Goal: Transaction & Acquisition: Purchase product/service

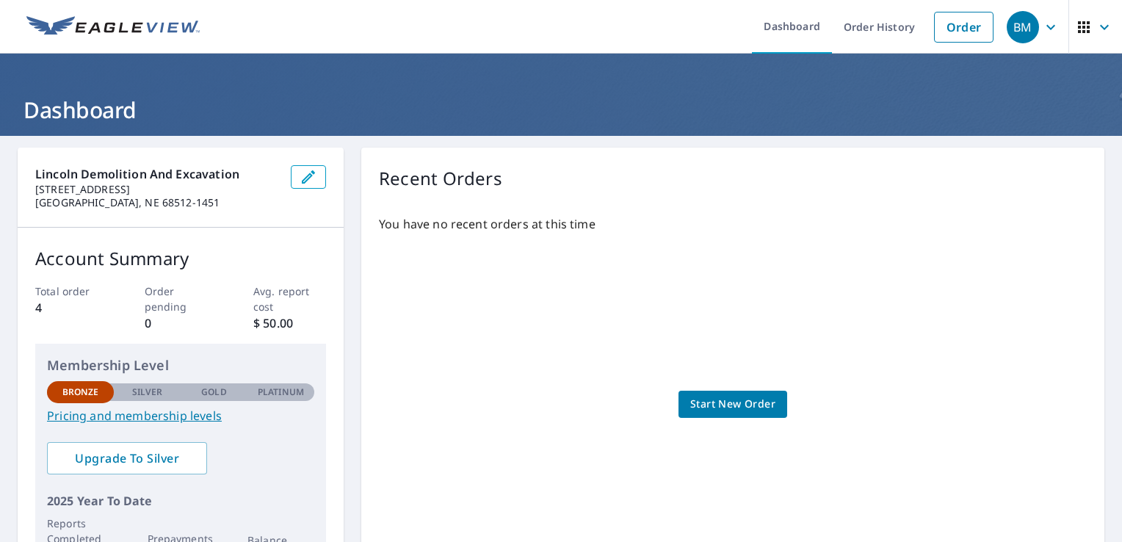
click at [1109, 131] on header "Dashboard" at bounding box center [561, 95] width 1122 height 82
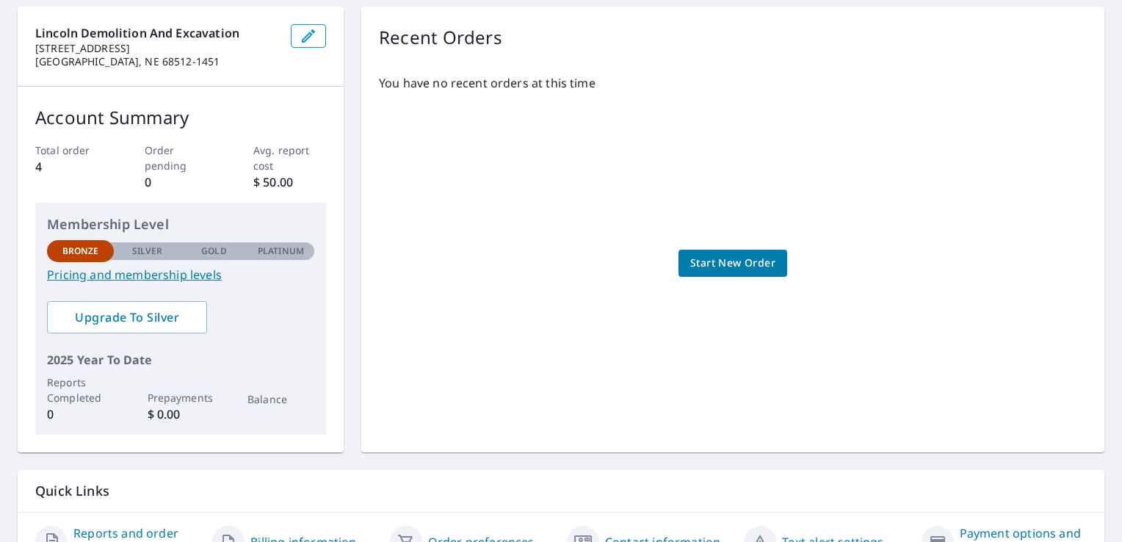
scroll to position [154, 0]
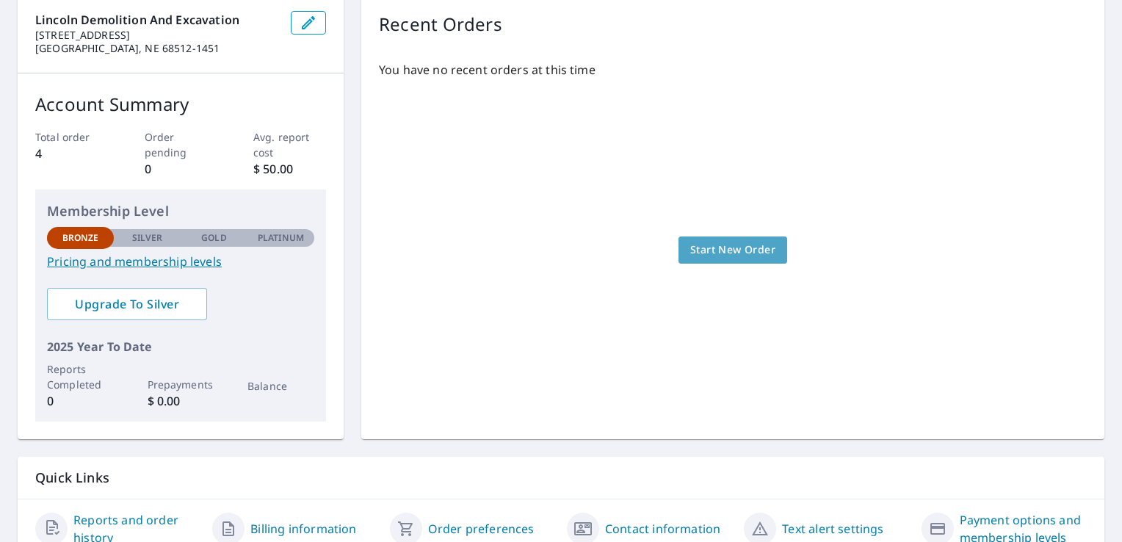
click at [740, 248] on span "Start New Order" at bounding box center [732, 250] width 85 height 18
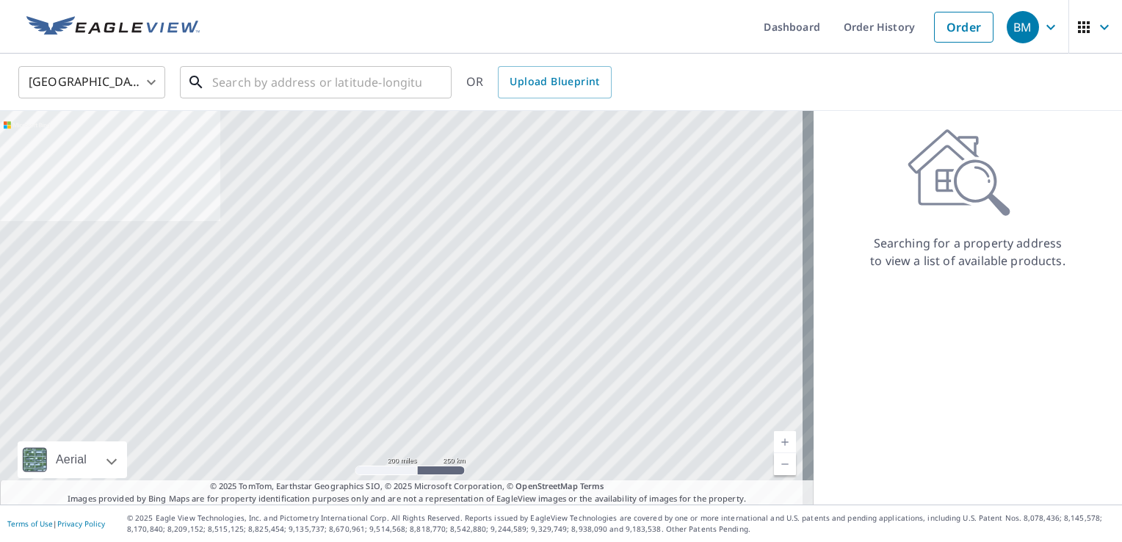
click at [255, 81] on input "text" at bounding box center [316, 82] width 209 height 41
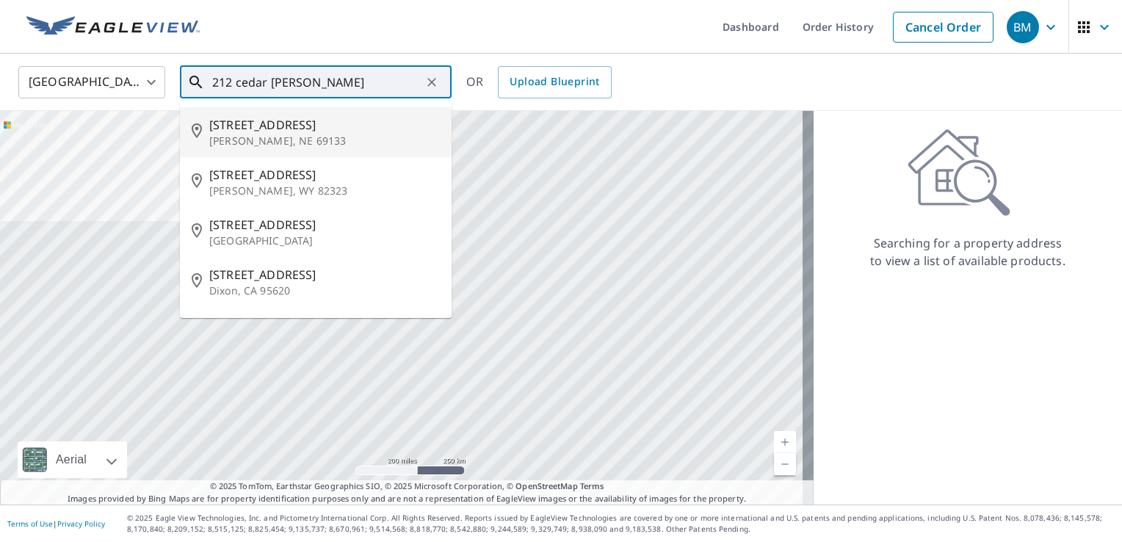
click at [244, 139] on p "[PERSON_NAME], NE 69133" at bounding box center [324, 141] width 231 height 15
type input "[STREET_ADDRESS][PERSON_NAME]"
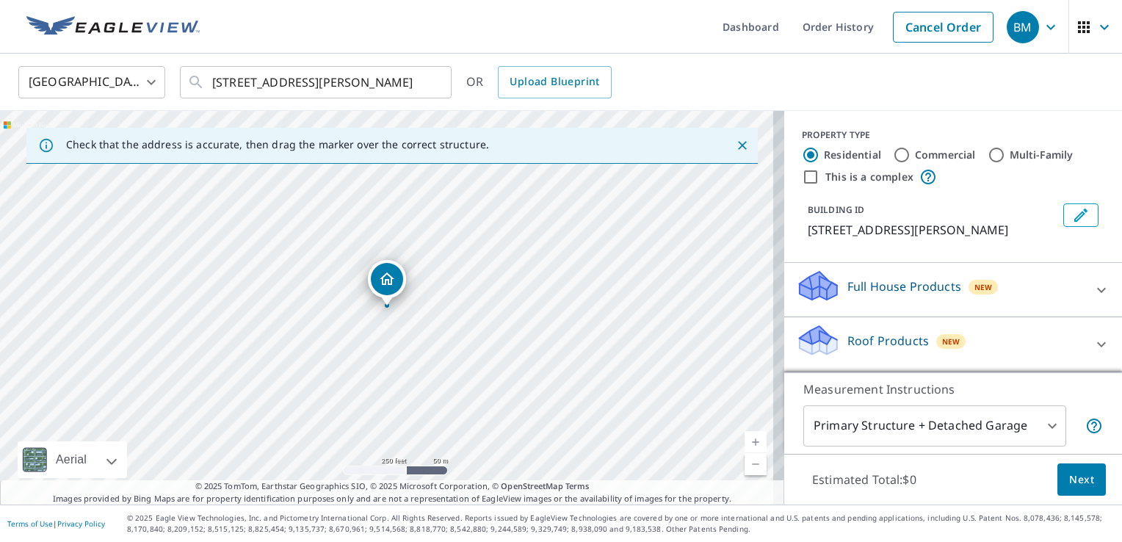
click at [745, 441] on link "Current Level 17, Zoom In" at bounding box center [755, 442] width 22 height 22
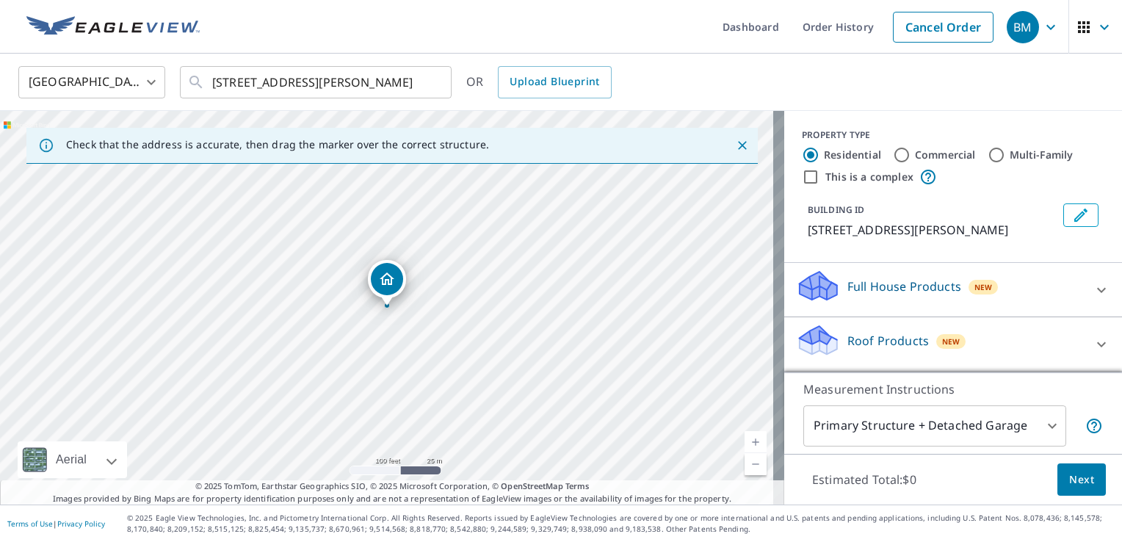
click at [745, 441] on link "Current Level 18, Zoom In" at bounding box center [755, 442] width 22 height 22
drag, startPoint x: 391, startPoint y: 278, endPoint x: 448, endPoint y: 234, distance: 71.8
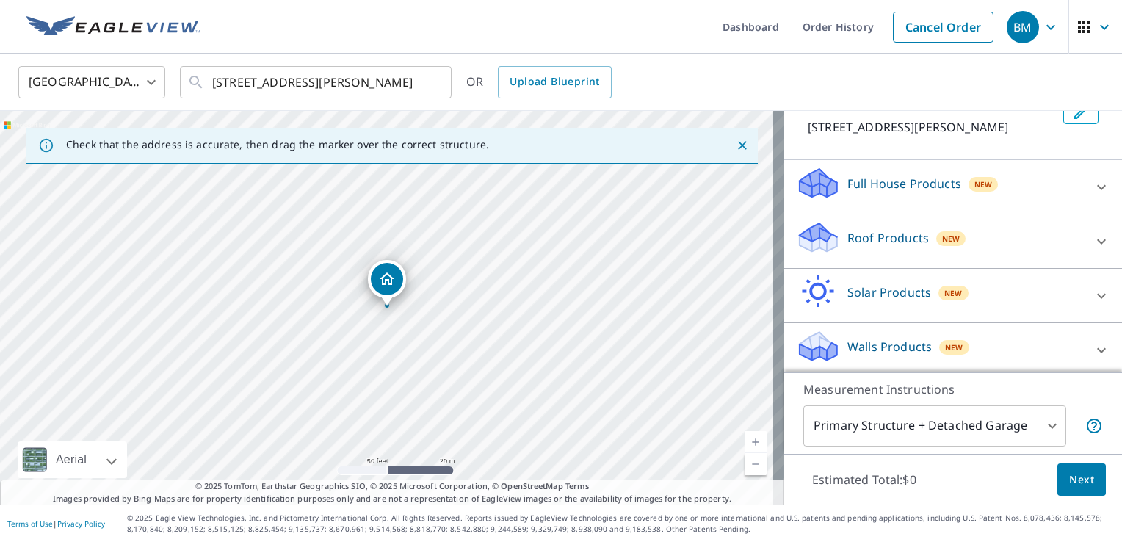
scroll to position [106, 0]
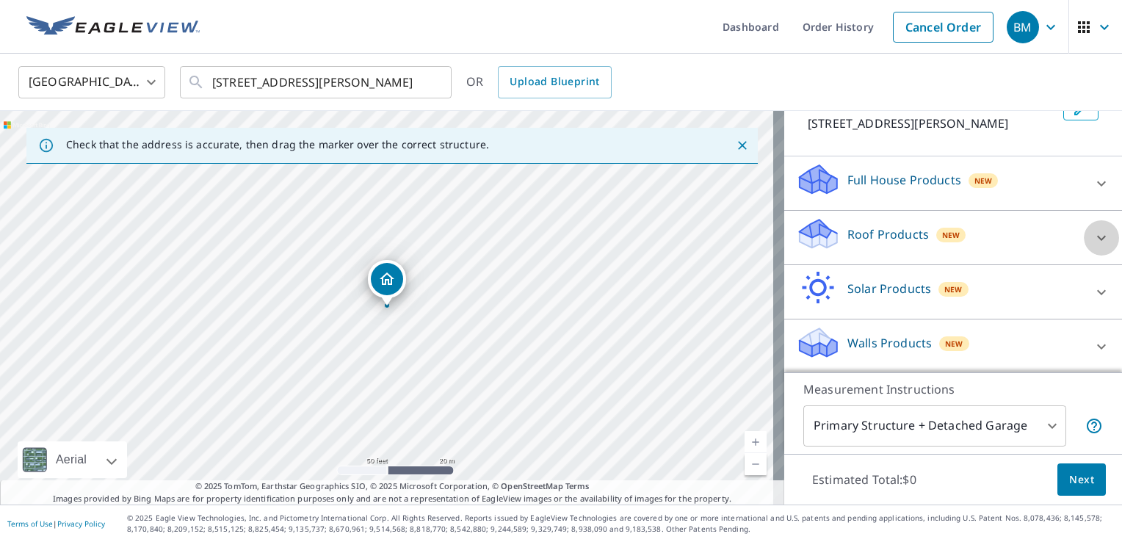
click at [1084, 239] on div at bounding box center [1101, 237] width 35 height 35
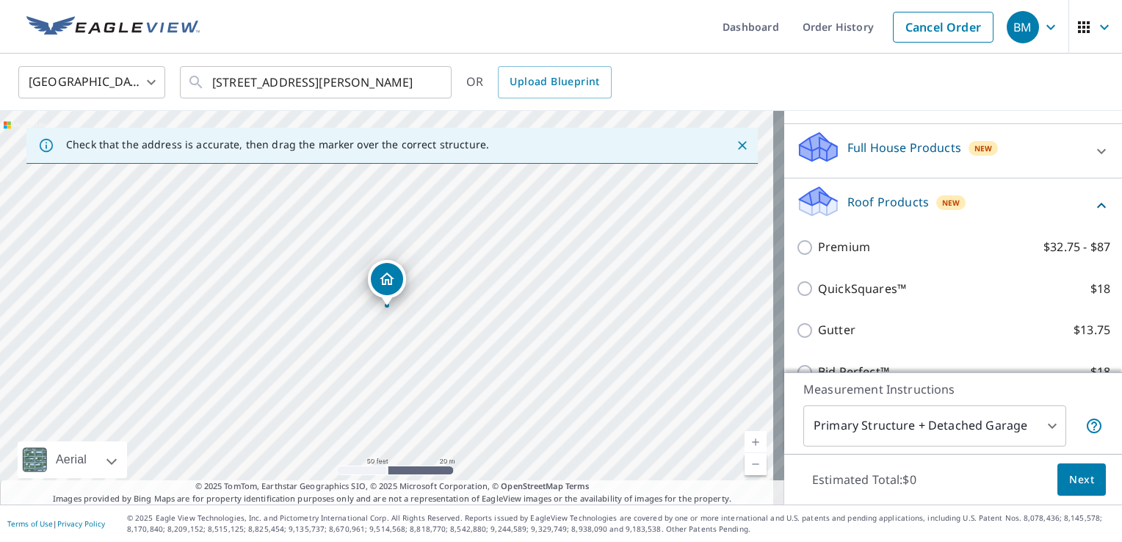
scroll to position [132, 0]
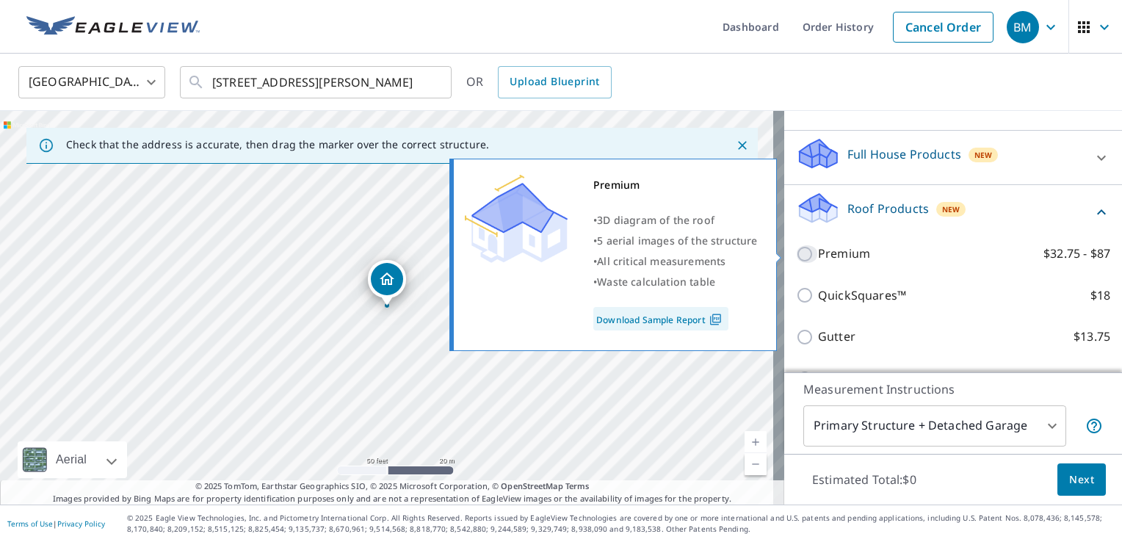
click at [796, 253] on input "Premium $32.75 - $87" at bounding box center [807, 254] width 22 height 18
checkbox input "true"
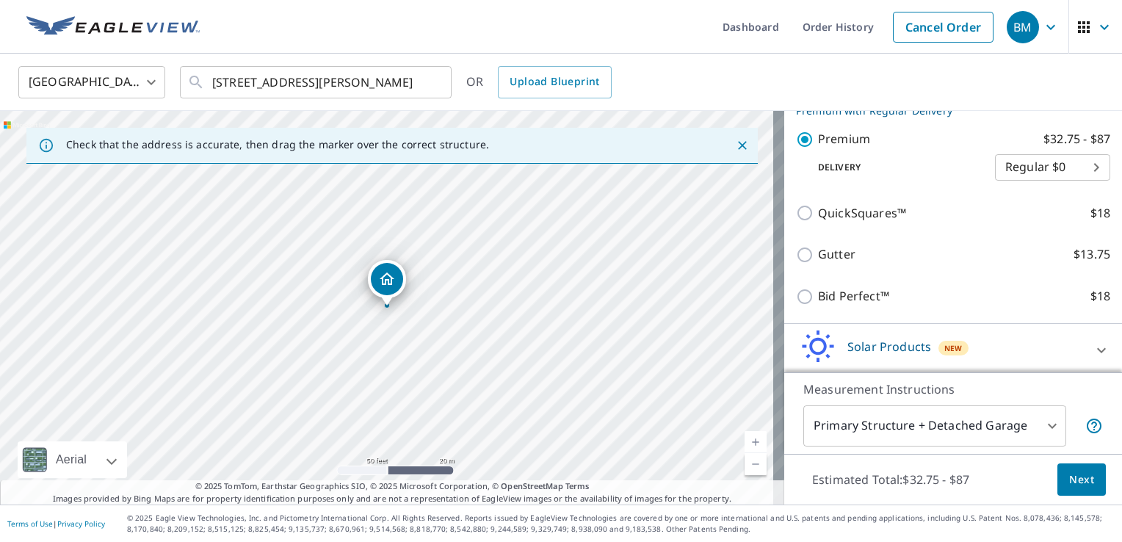
scroll to position [320, 0]
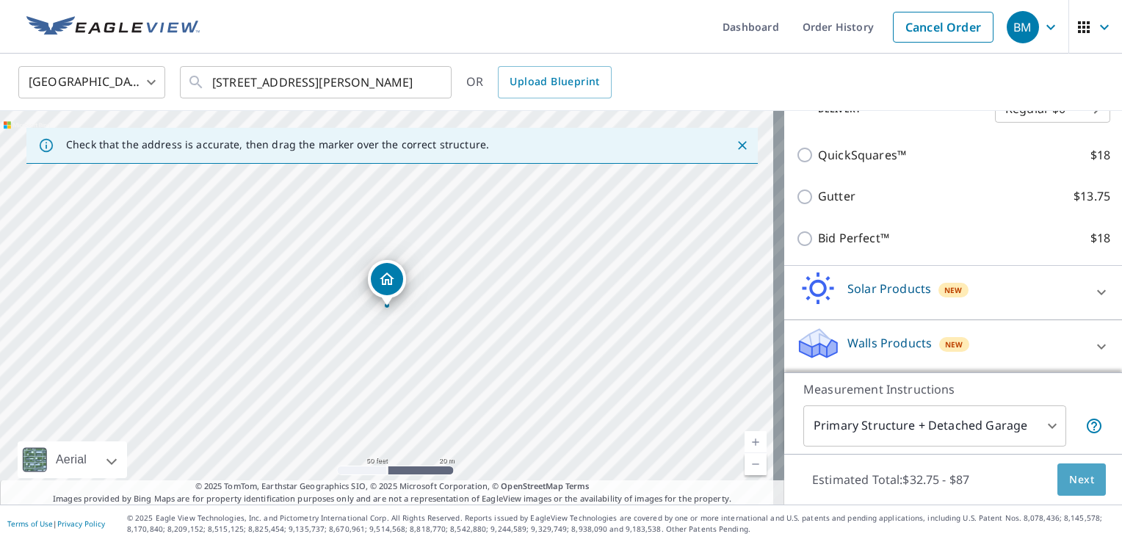
click at [1081, 479] on span "Next" at bounding box center [1081, 480] width 25 height 18
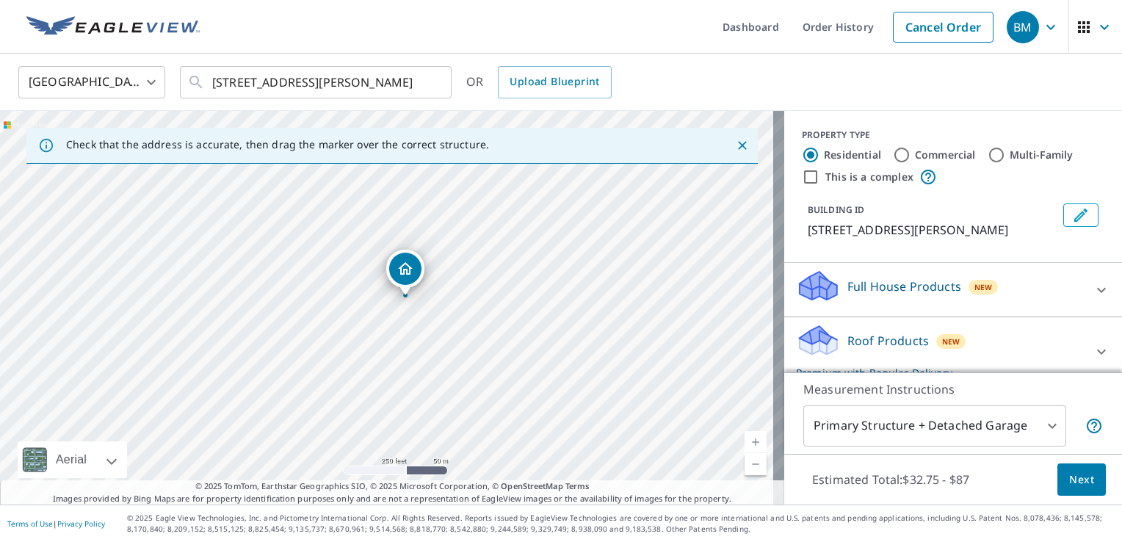
click at [752, 438] on link "Current Level 17, Zoom In" at bounding box center [755, 442] width 22 height 22
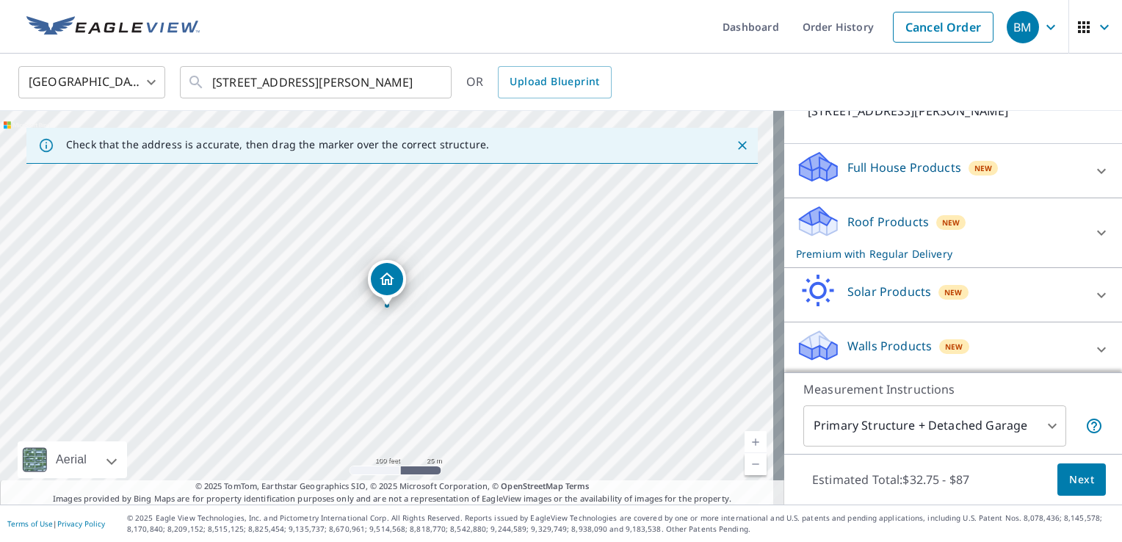
scroll to position [122, 0]
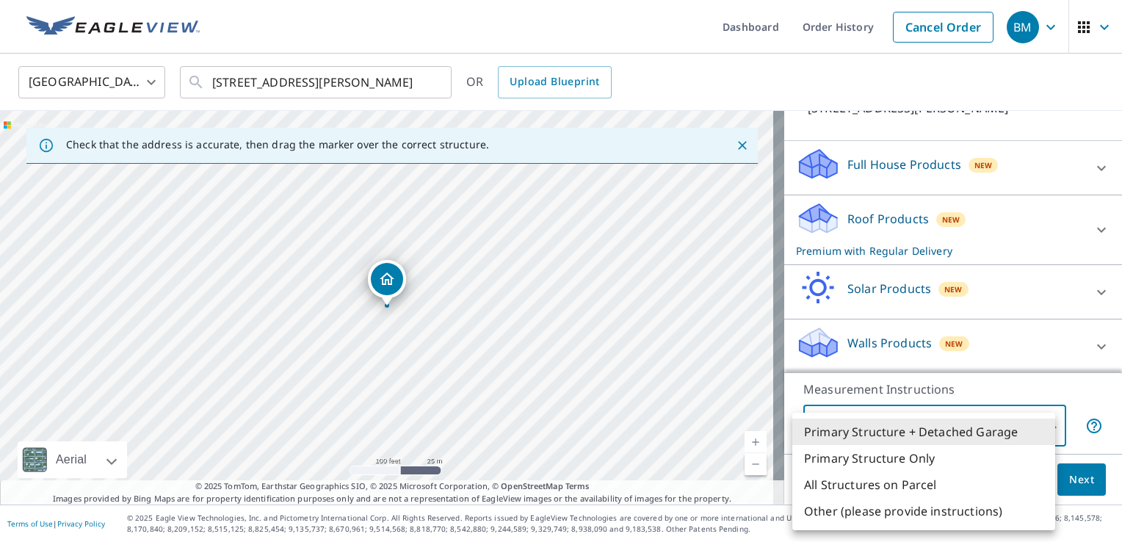
click at [1040, 432] on body "BM BM Dashboard Order History Cancel Order BM [GEOGRAPHIC_DATA] [GEOGRAPHIC_DAT…" at bounding box center [561, 271] width 1122 height 542
click at [978, 428] on li "Primary Structure + Detached Garage" at bounding box center [923, 431] width 263 height 26
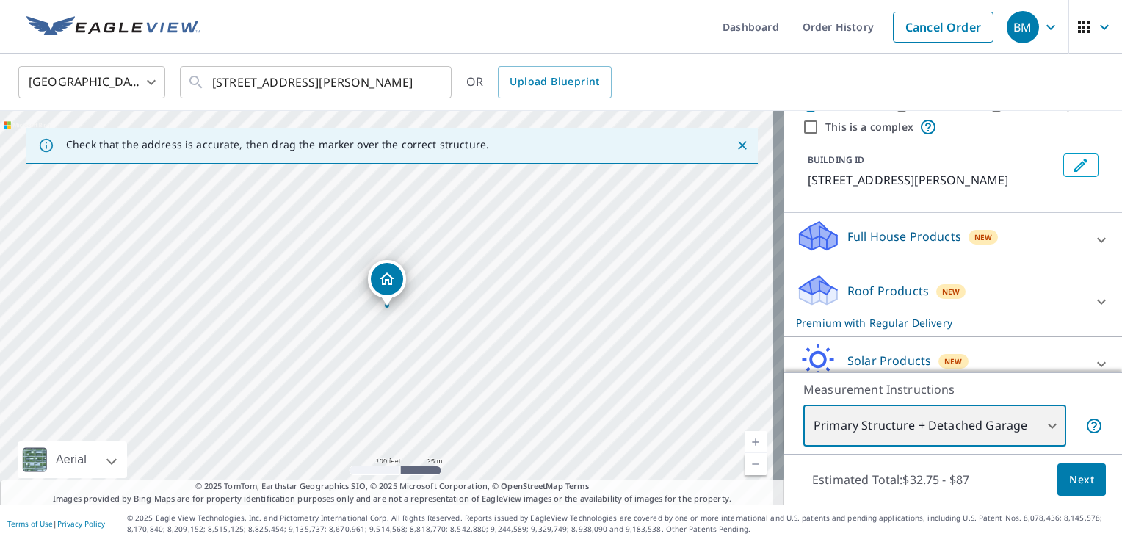
scroll to position [51, 0]
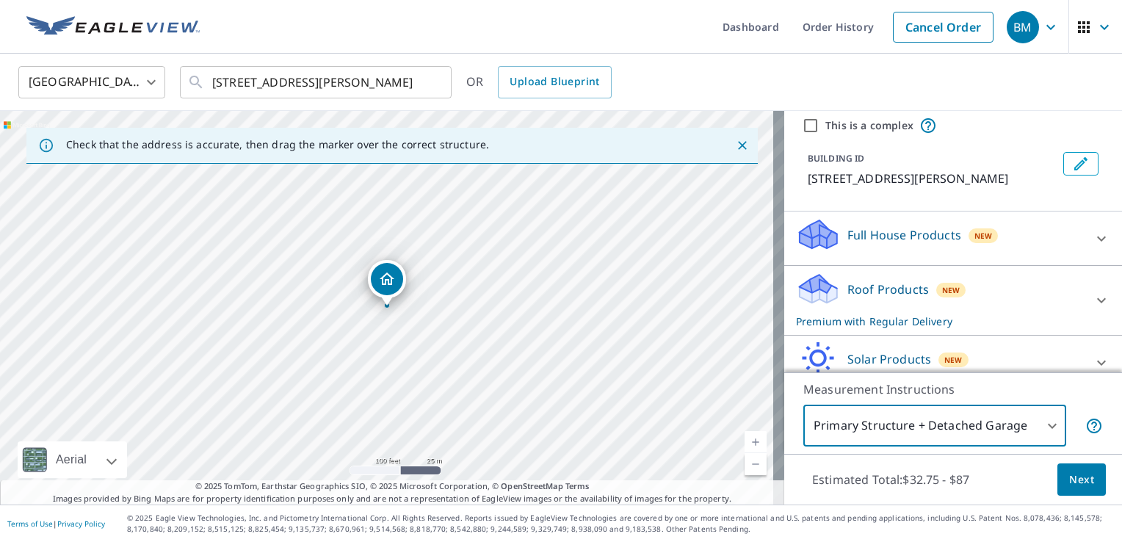
click at [1097, 300] on icon at bounding box center [1101, 300] width 9 height 5
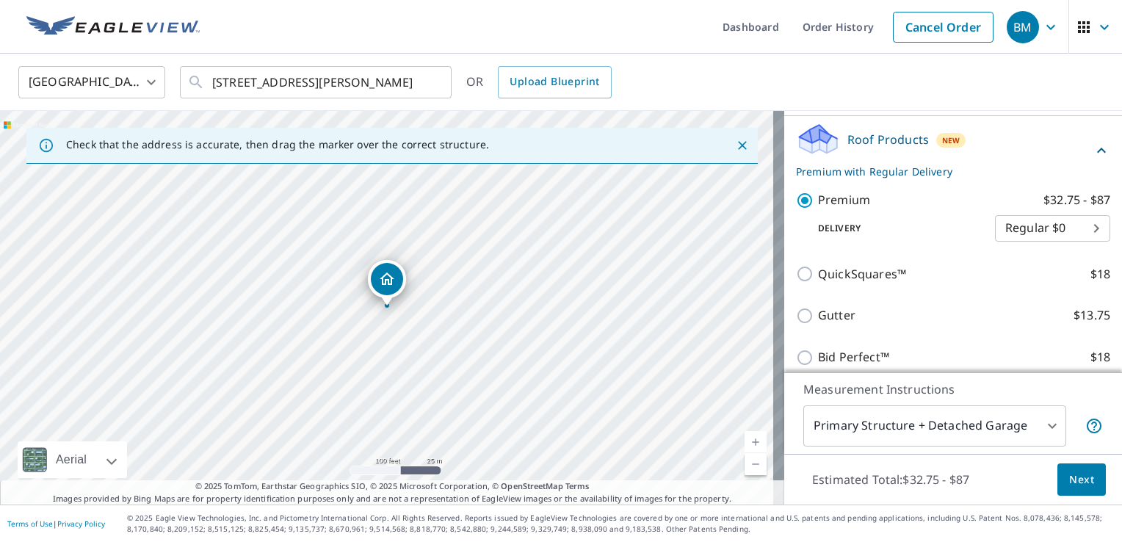
scroll to position [0, 0]
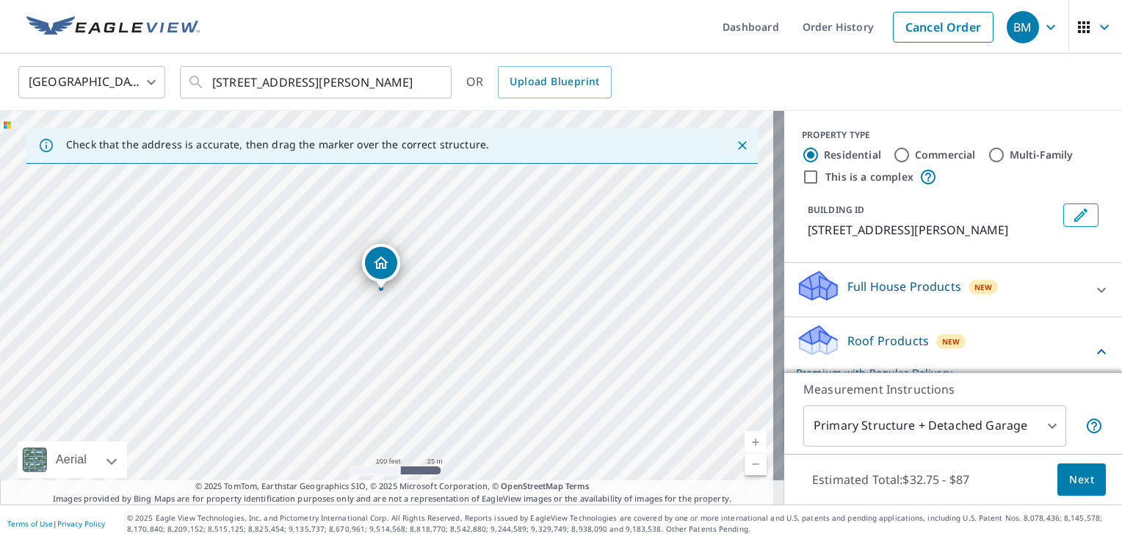
drag, startPoint x: 388, startPoint y: 277, endPoint x: 382, endPoint y: 260, distance: 17.9
drag, startPoint x: 382, startPoint y: 260, endPoint x: 382, endPoint y: 272, distance: 11.7
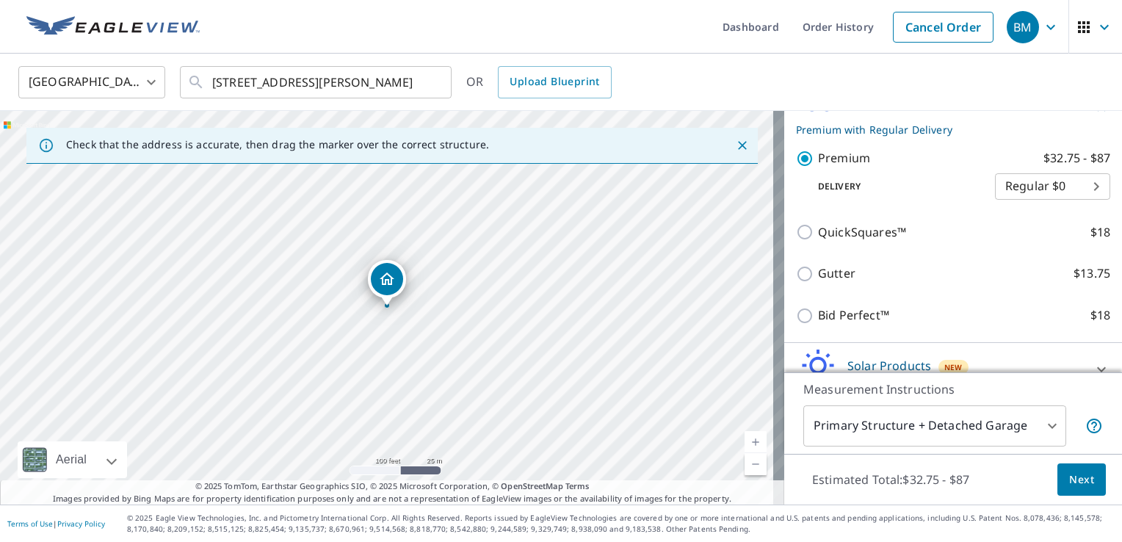
scroll to position [320, 0]
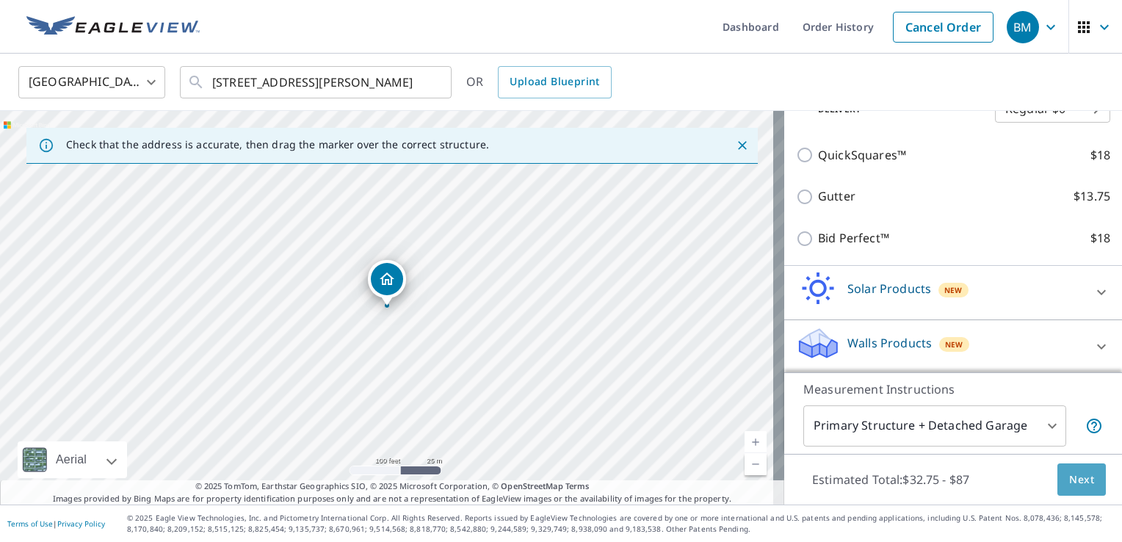
click at [1069, 479] on span "Next" at bounding box center [1081, 480] width 25 height 18
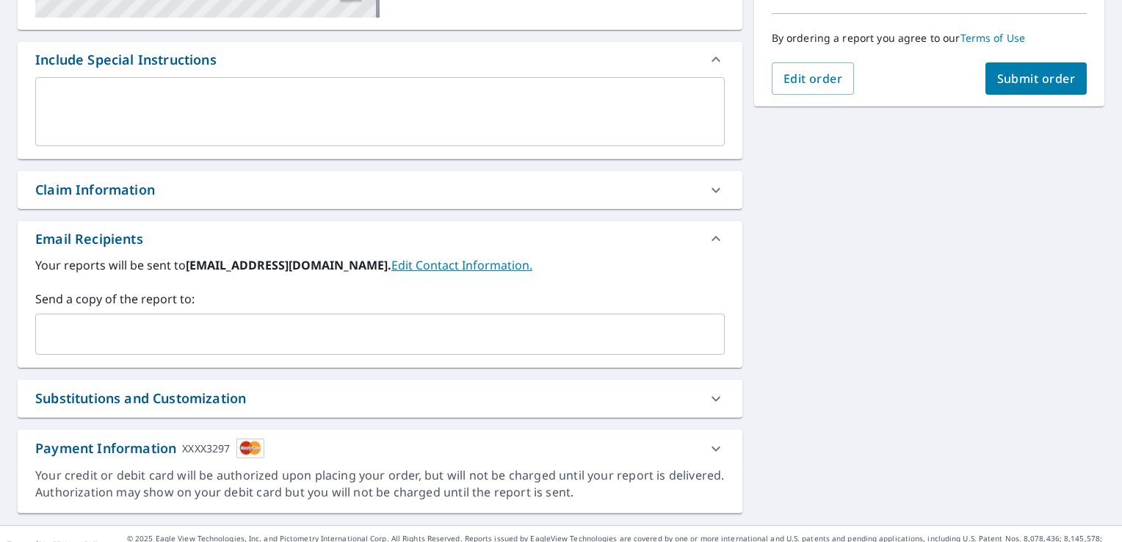
scroll to position [381, 0]
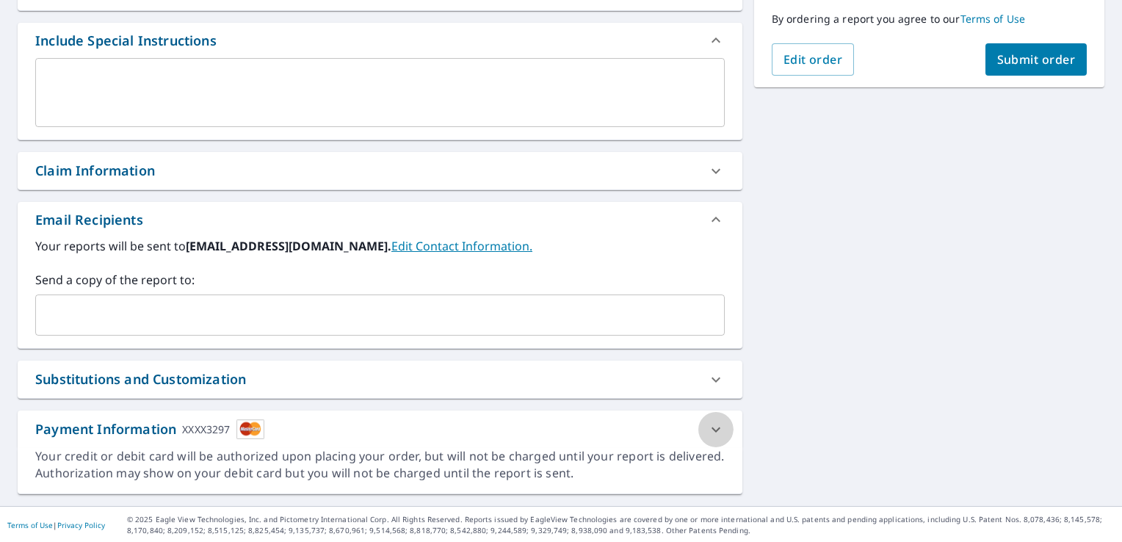
click at [711, 429] on icon at bounding box center [716, 430] width 18 height 18
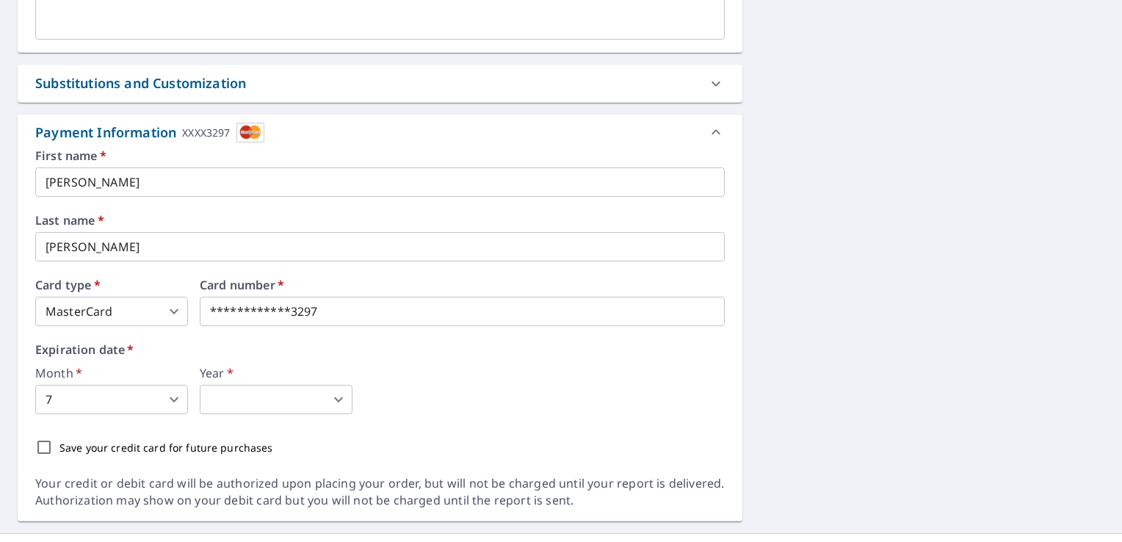
scroll to position [704, 0]
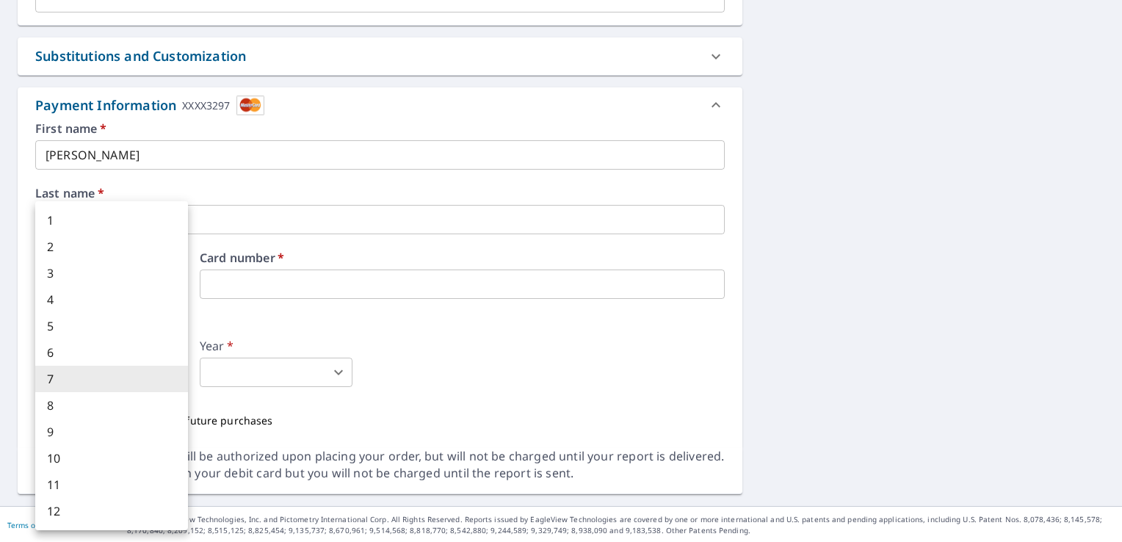
click at [135, 365] on body "BM BM Dashboard Order History Cancel Order BM Dashboard / Finalize Order Finali…" at bounding box center [561, 271] width 1122 height 542
click at [113, 460] on li "10" at bounding box center [111, 458] width 153 height 26
type input "10"
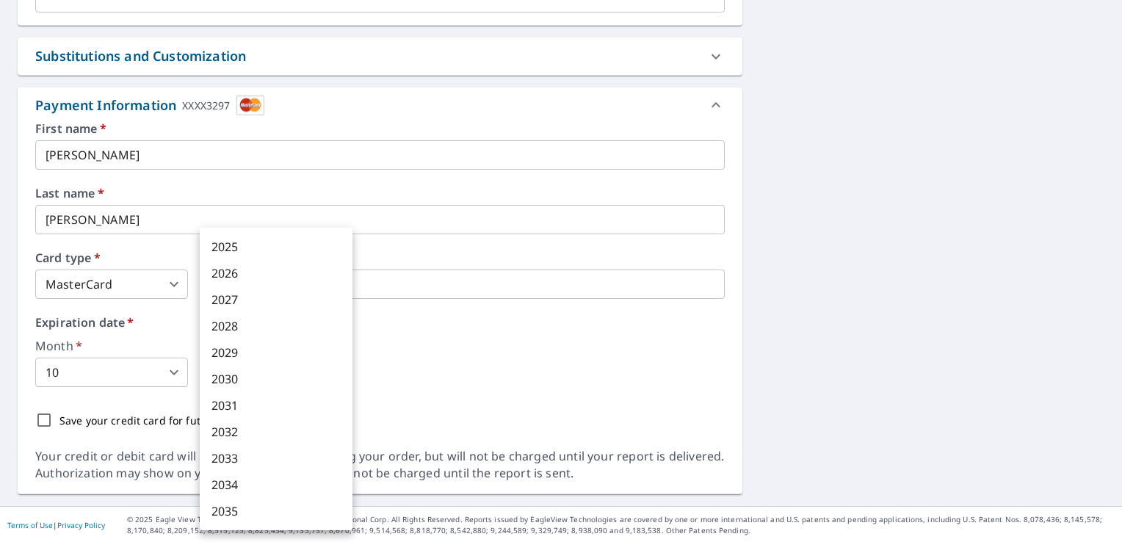
click at [256, 371] on body "BM BM Dashboard Order History Cancel Order BM Dashboard / Finalize Order Finali…" at bounding box center [561, 271] width 1122 height 542
click at [258, 269] on li "2026" at bounding box center [276, 273] width 153 height 26
type input "2026"
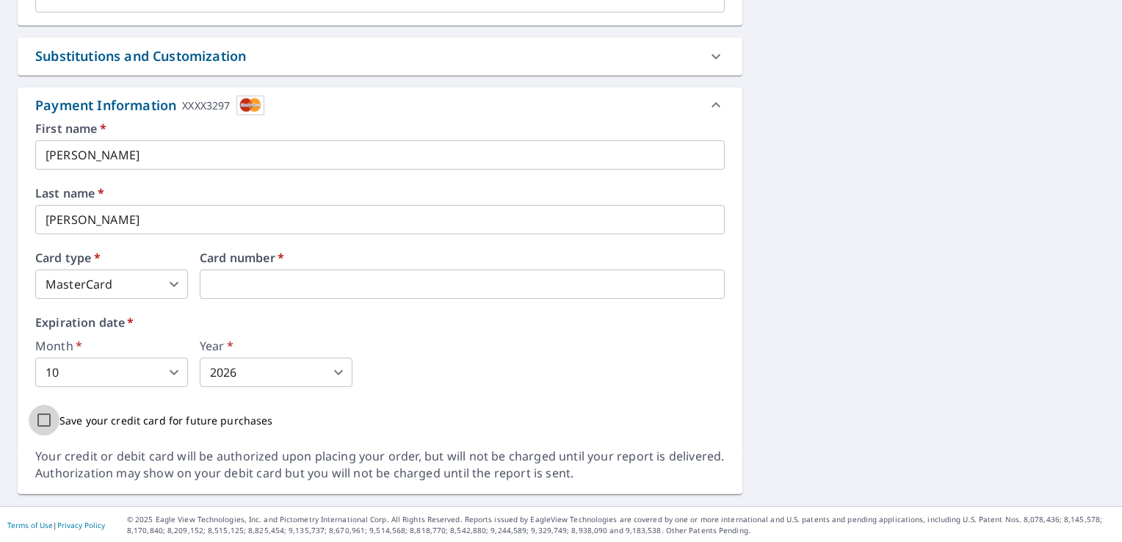
click at [40, 421] on input "Save your credit card for future purchases" at bounding box center [44, 420] width 31 height 31
checkbox input "true"
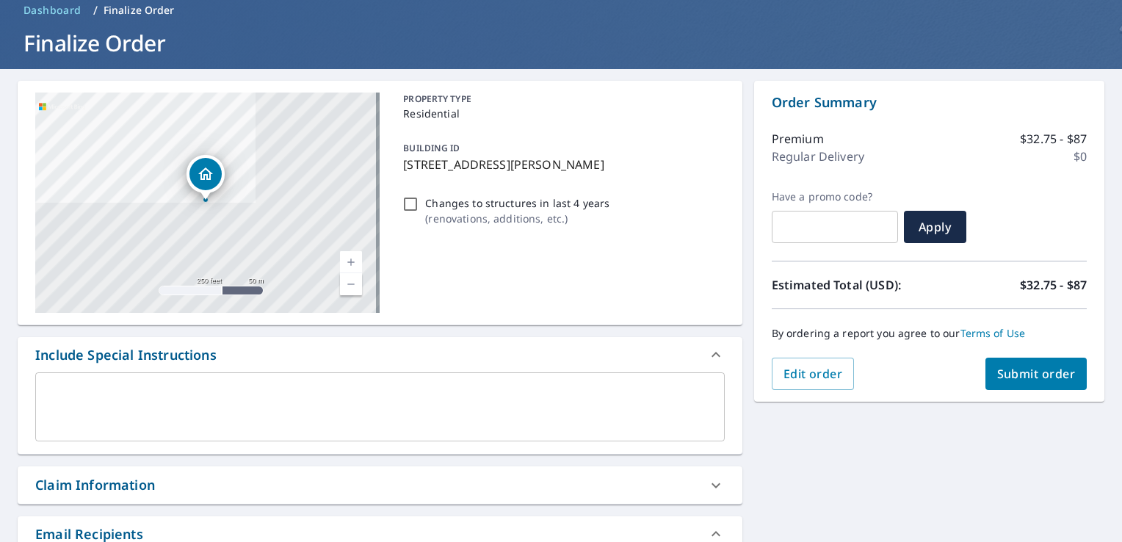
scroll to position [61, 0]
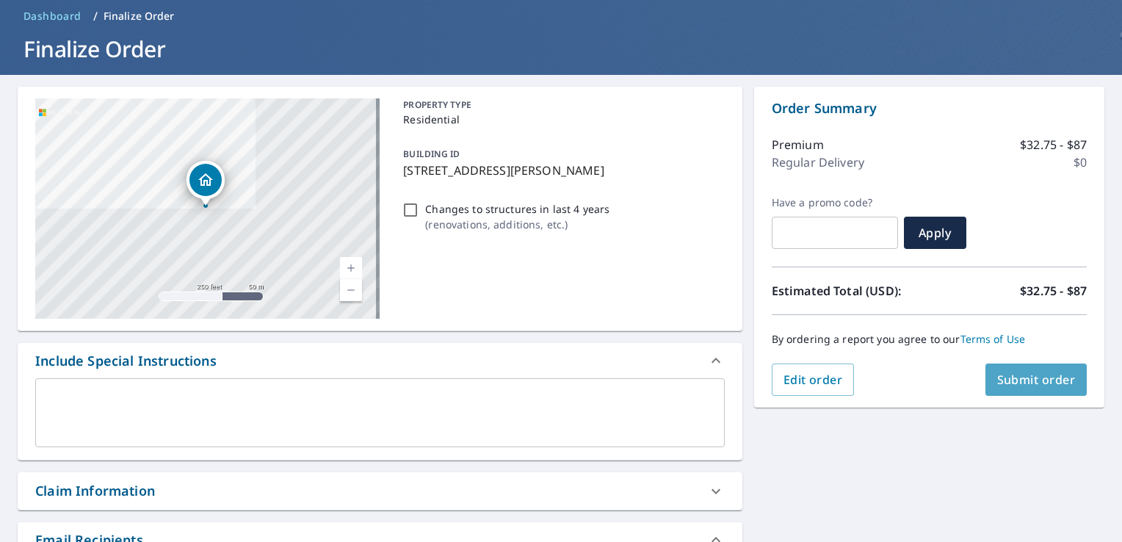
click at [1010, 390] on button "Submit order" at bounding box center [1036, 379] width 102 height 32
